Goal: Communication & Community: Connect with others

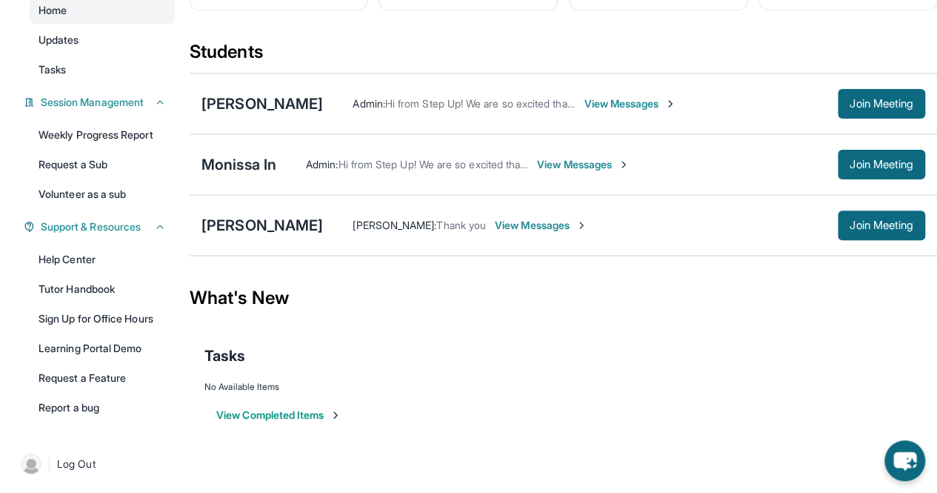
scroll to position [164, 0]
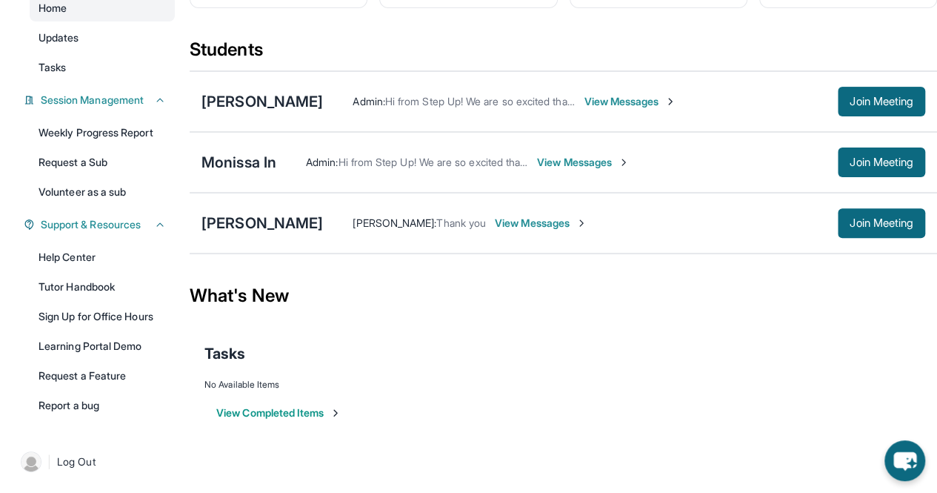
click at [257, 180] on div "Monissa In Admin : Hi from Step Up! We are so excited that you are matched with…" at bounding box center [564, 162] width 748 height 61
click at [879, 167] on span "Join Meeting" at bounding box center [882, 162] width 64 height 9
click at [98, 142] on link "Weekly Progress Report" at bounding box center [102, 132] width 145 height 27
click at [262, 231] on div "[PERSON_NAME]" at bounding box center [263, 223] width 122 height 21
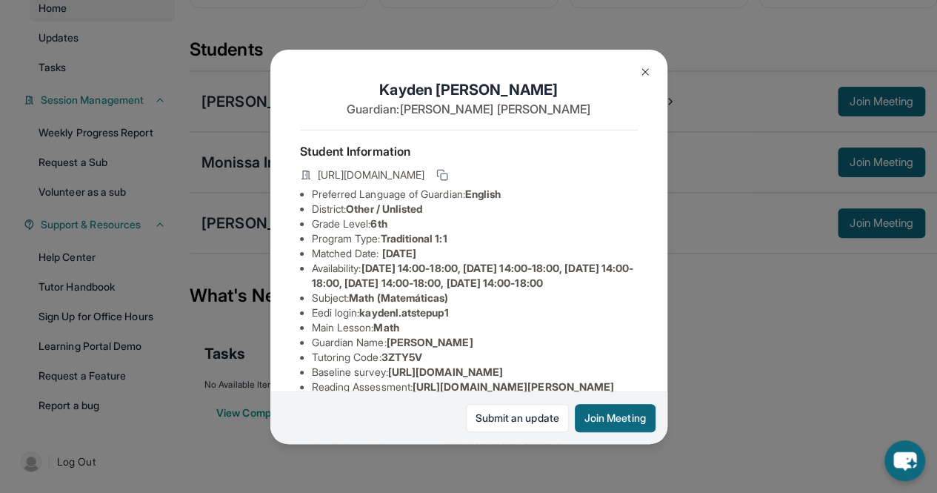
click at [643, 73] on img at bounding box center [645, 72] width 12 height 12
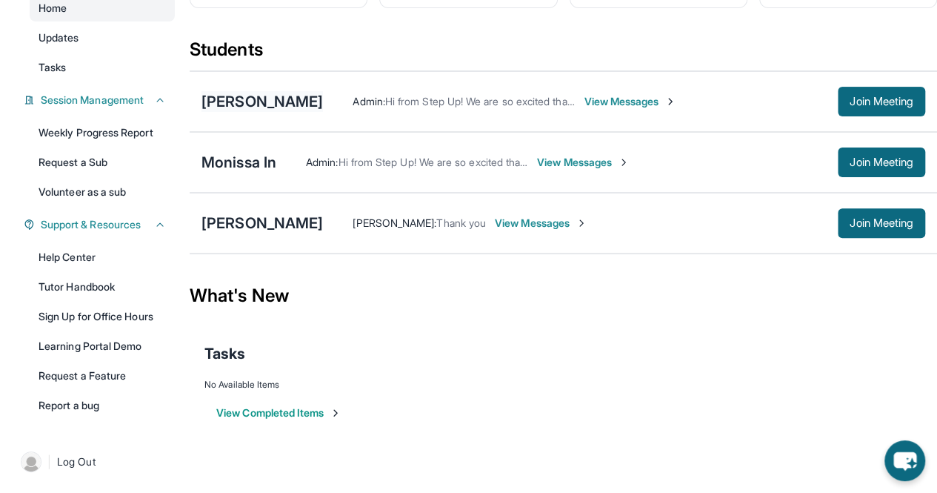
click at [284, 109] on div "[PERSON_NAME]" at bounding box center [263, 101] width 122 height 21
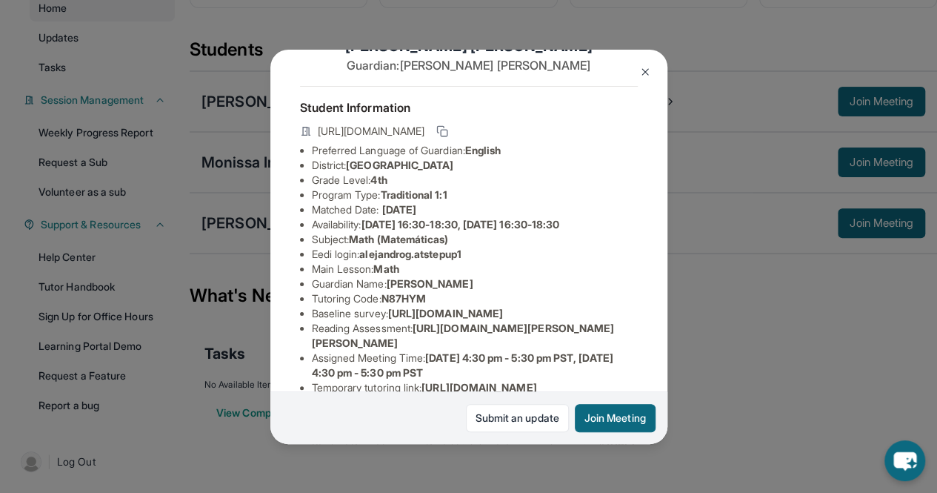
scroll to position [44, 0]
click at [645, 64] on button at bounding box center [645, 72] width 30 height 30
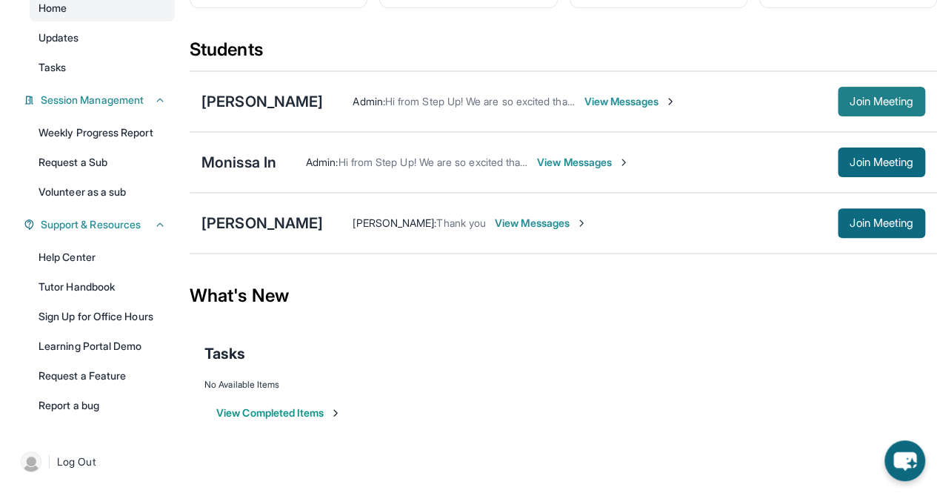
click at [891, 106] on span "Join Meeting" at bounding box center [882, 101] width 64 height 9
click at [100, 143] on link "Weekly Progress Report" at bounding box center [102, 132] width 145 height 27
click at [926, 95] on div "Alejandro Guitron Admin : Hi from Step Up! We are so excited that you are match…" at bounding box center [564, 101] width 748 height 61
click at [883, 115] on button "Join Meeting" at bounding box center [881, 102] width 87 height 30
click at [882, 227] on span "Join Meeting" at bounding box center [882, 223] width 64 height 9
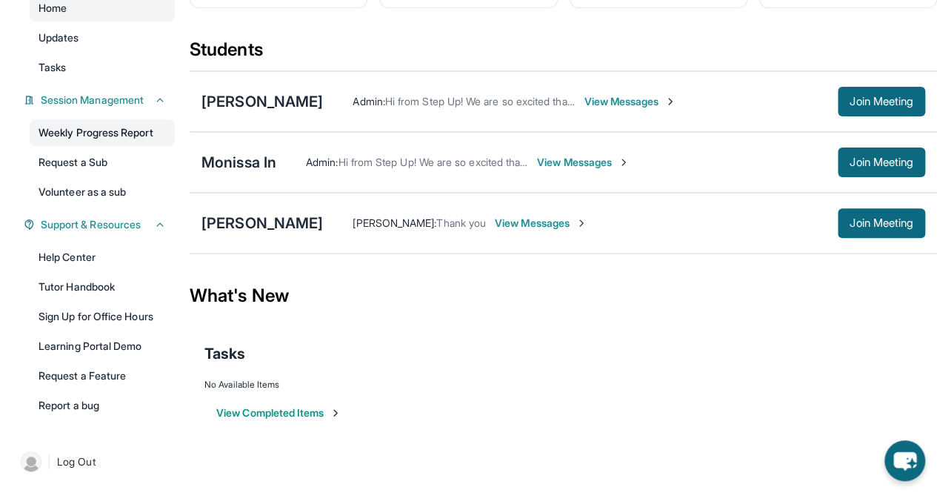
click at [113, 146] on link "Weekly Progress Report" at bounding box center [102, 132] width 145 height 27
